Goal: Information Seeking & Learning: Stay updated

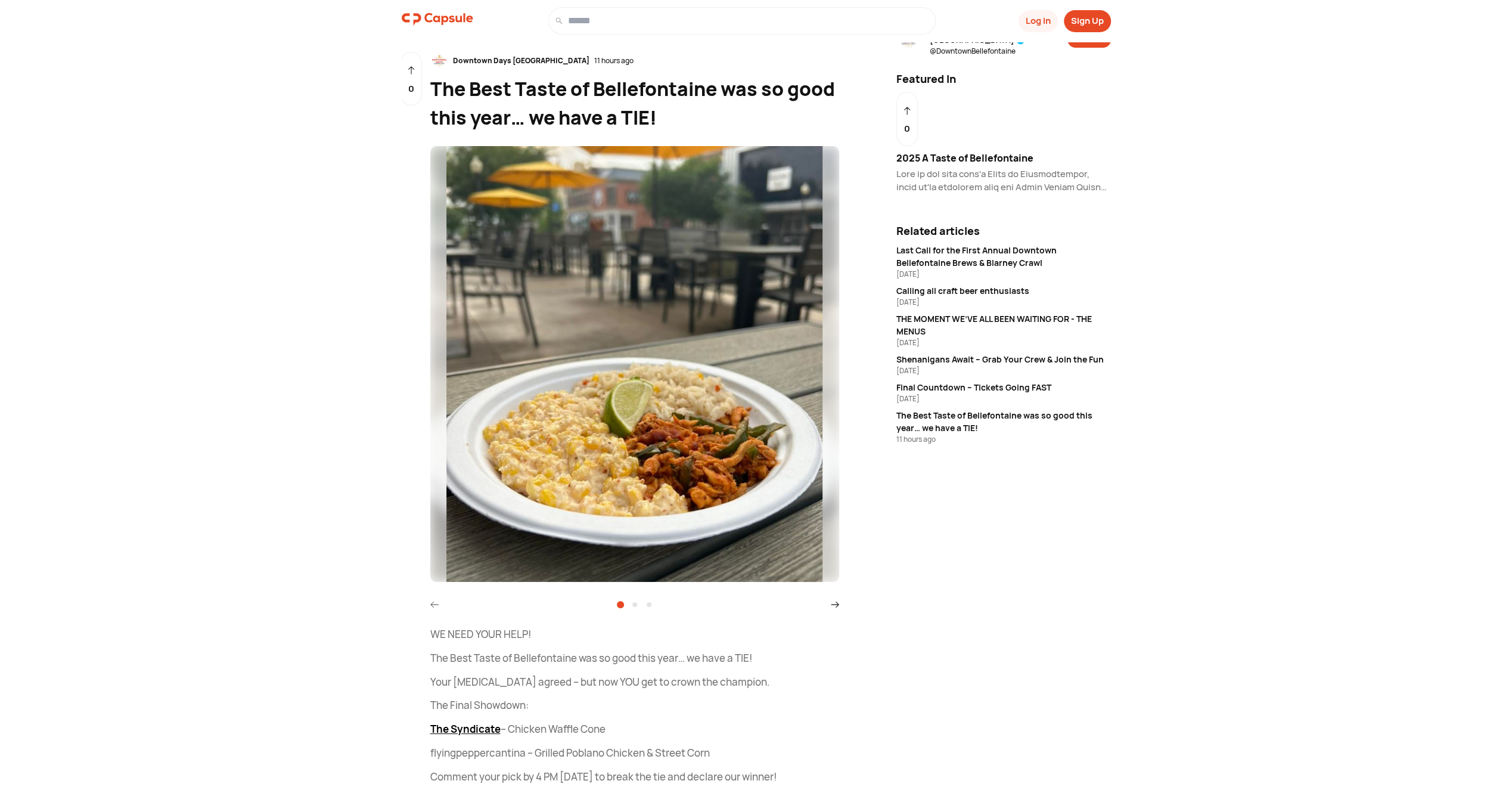
scroll to position [32, 0]
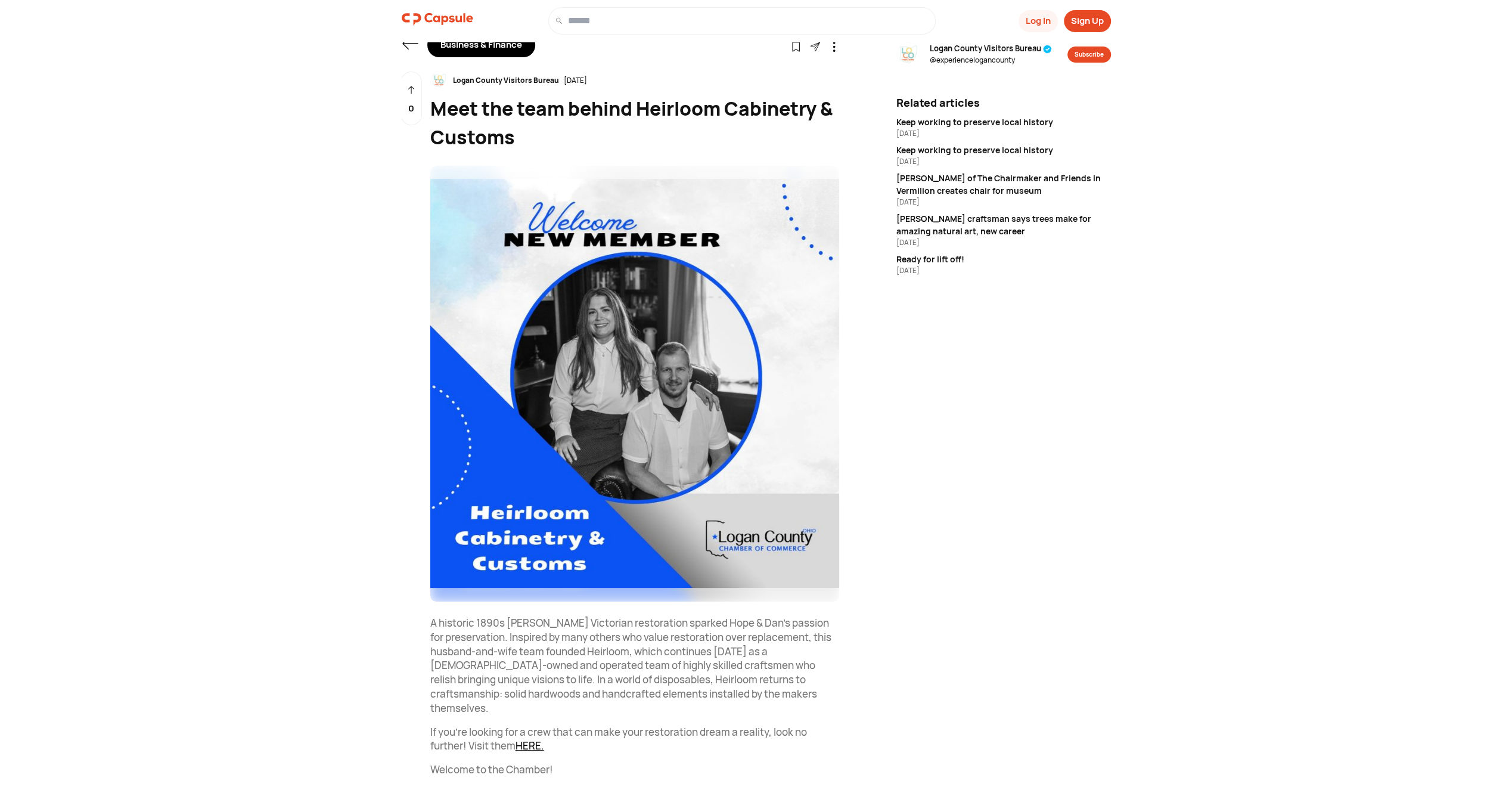
scroll to position [75, 0]
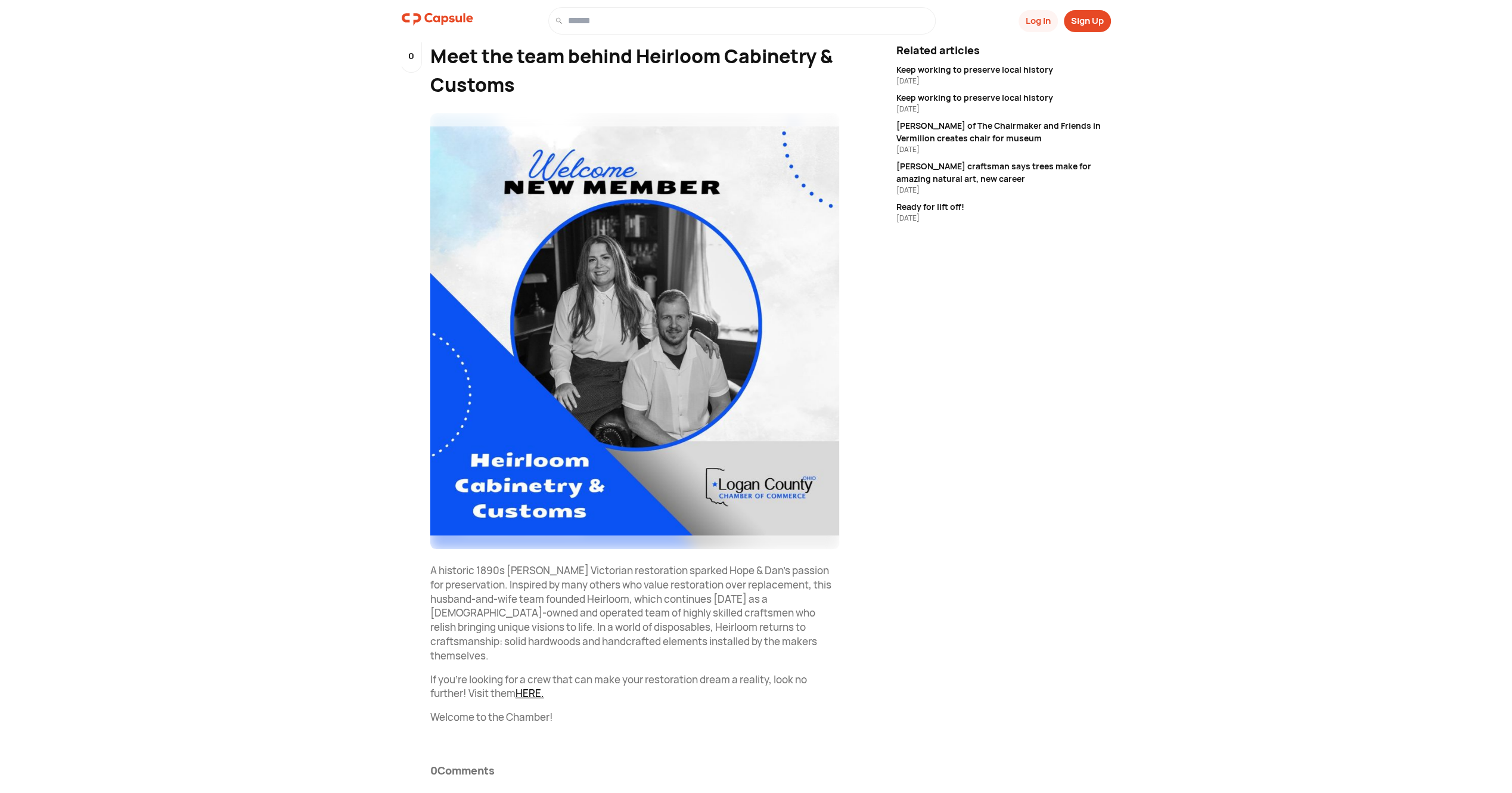
drag, startPoint x: 957, startPoint y: 380, endPoint x: 959, endPoint y: 392, distance: 12.2
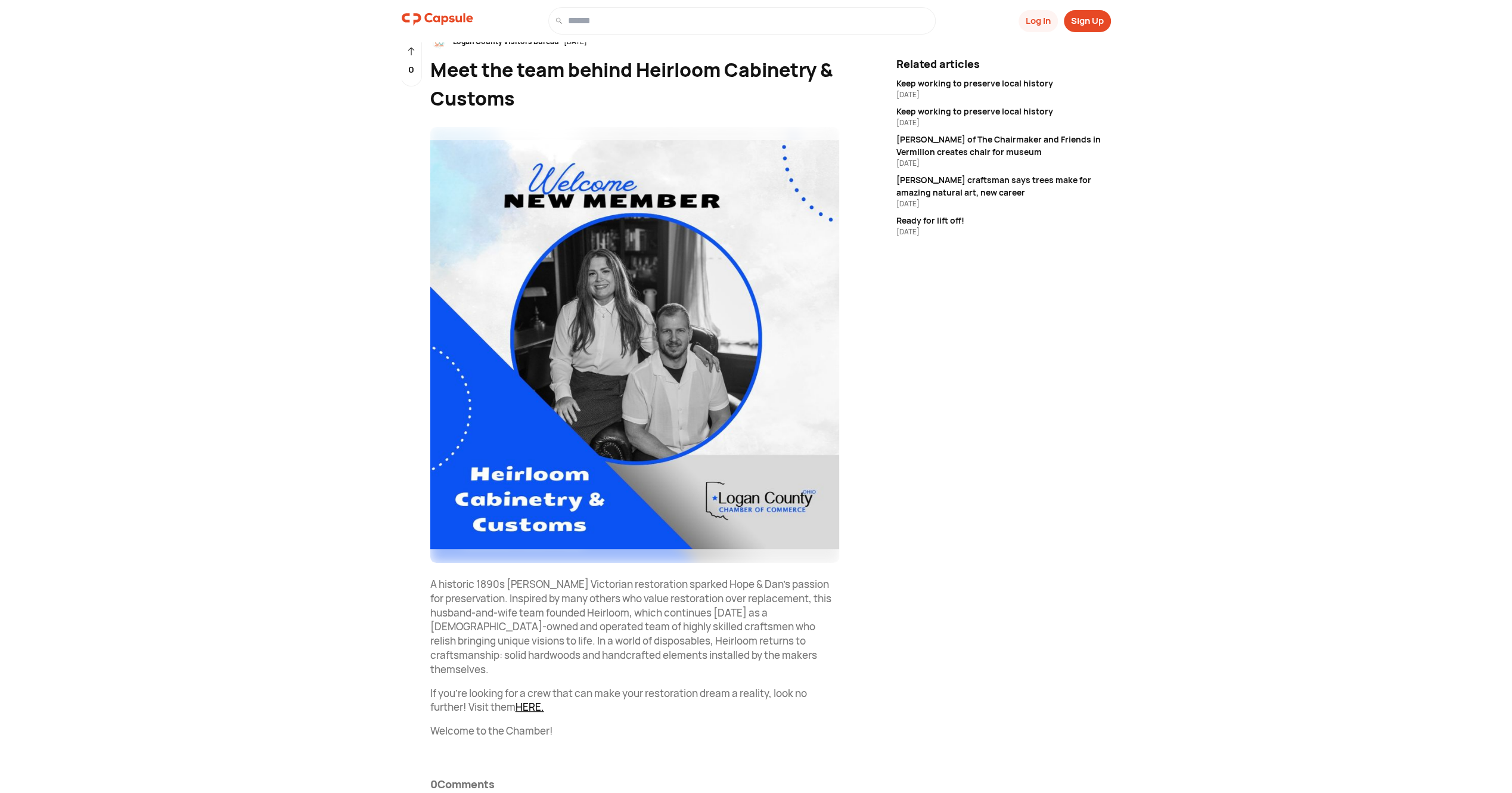
scroll to position [0, 0]
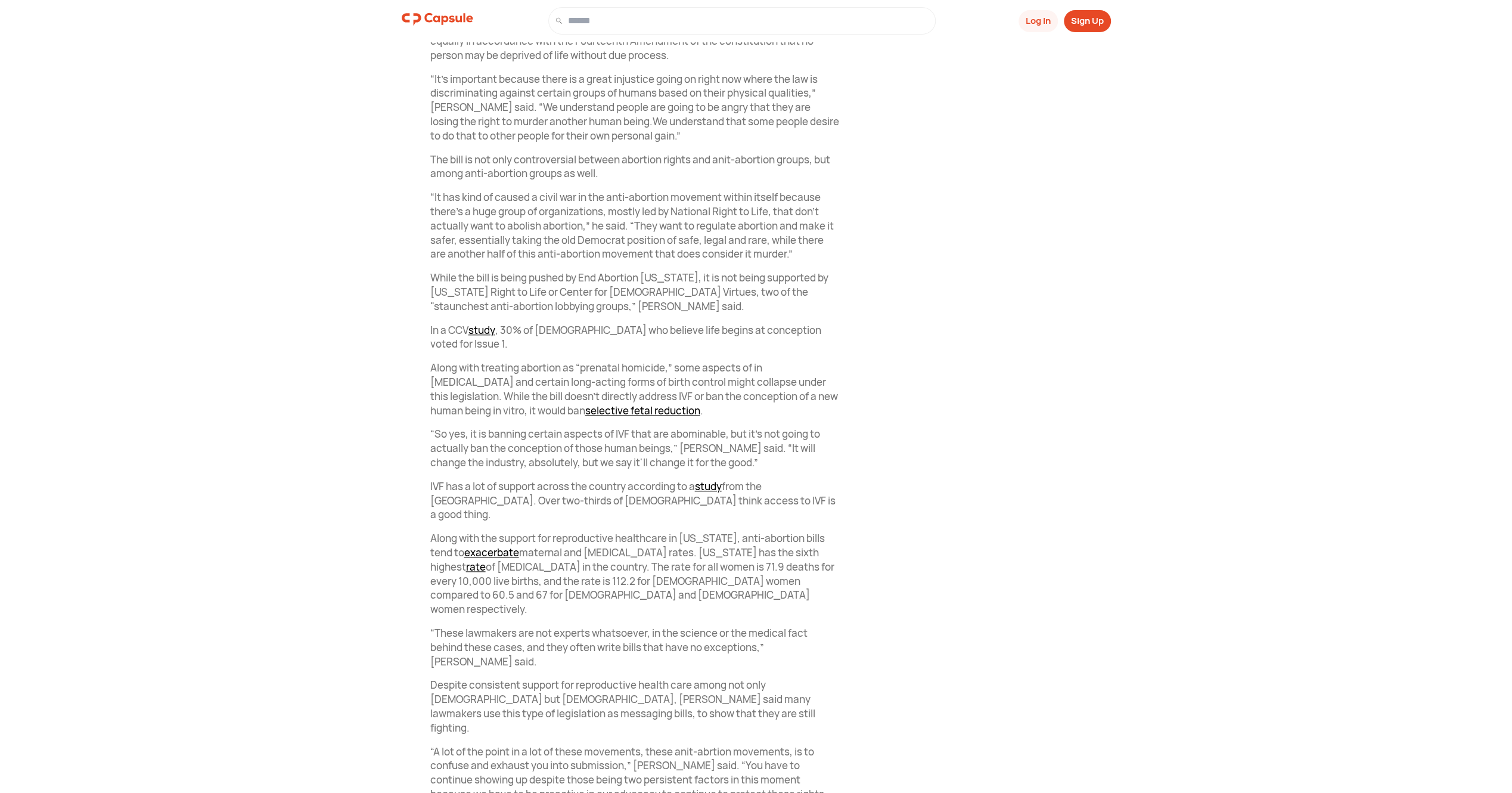
scroll to position [1192, 0]
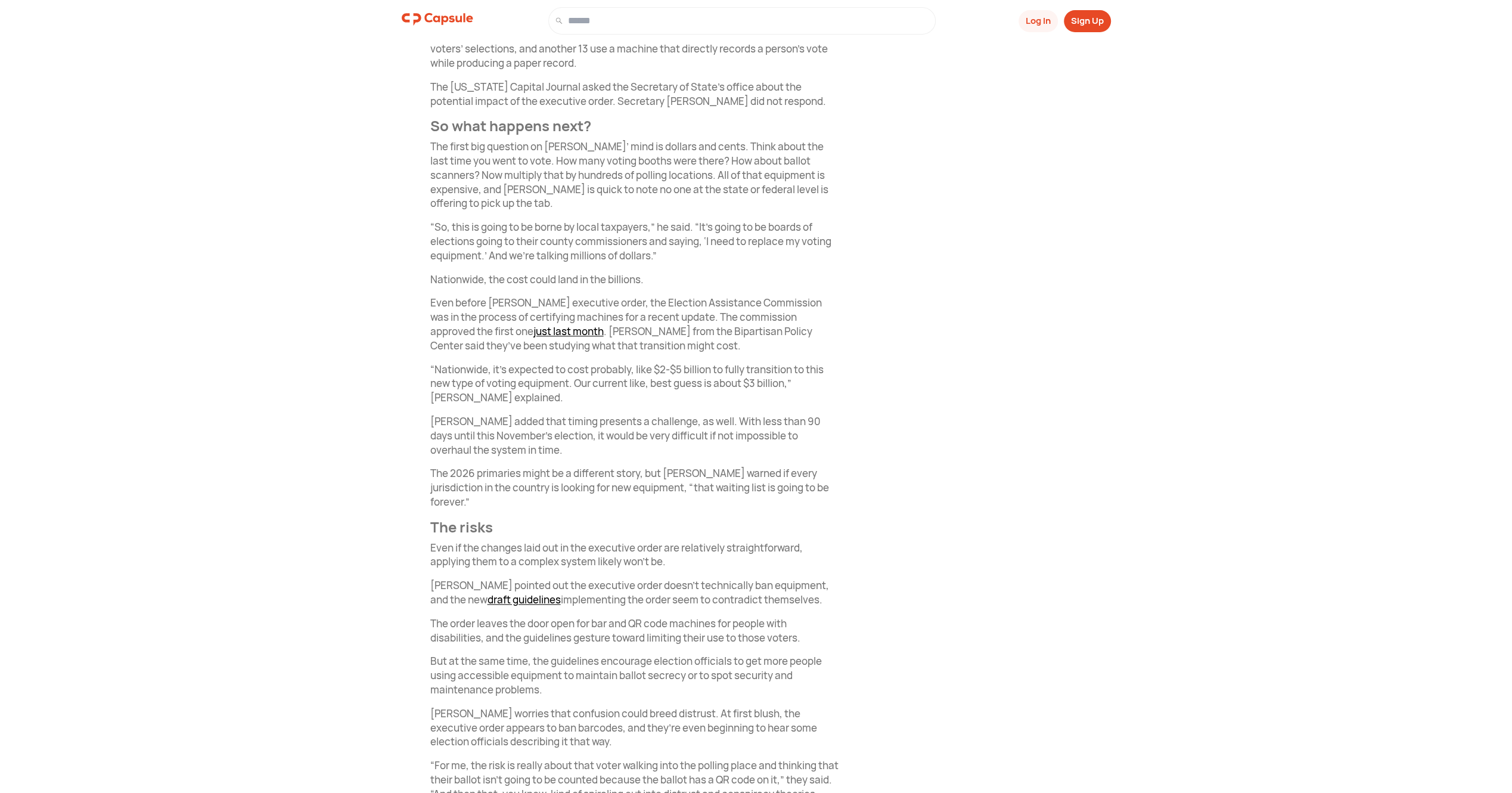
scroll to position [1311, 0]
